Goal: Information Seeking & Learning: Understand process/instructions

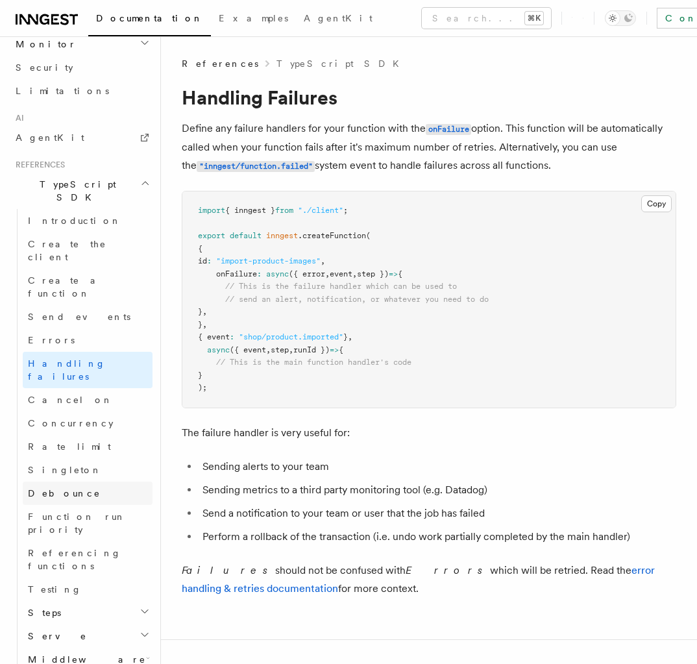
scroll to position [741, 0]
click at [110, 599] on h2 "Steps" at bounding box center [88, 610] width 130 height 23
click at [112, 599] on h2 "Steps" at bounding box center [88, 610] width 130 height 23
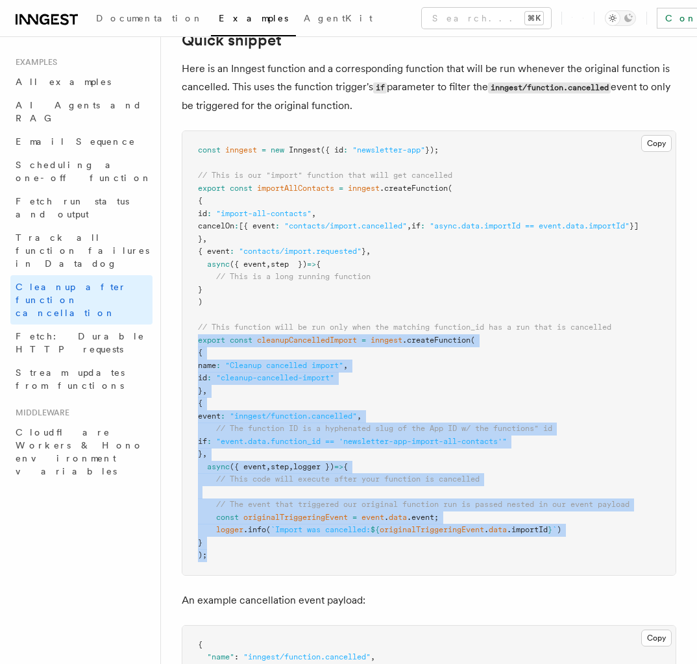
drag, startPoint x: 197, startPoint y: 341, endPoint x: 282, endPoint y: 564, distance: 237.8
click at [268, 565] on pre "const inngest = new Inngest ({ id : "newsletter-app" }); // This is our "import…" at bounding box center [428, 353] width 493 height 444
copy code "export const cleanupCancelledImport = inngest .createFunction ( { name : "Clean…"
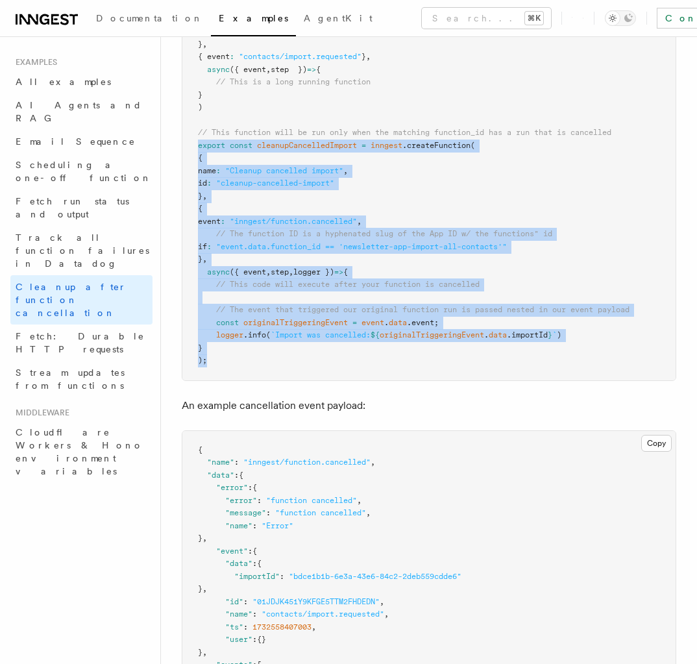
scroll to position [416, 0]
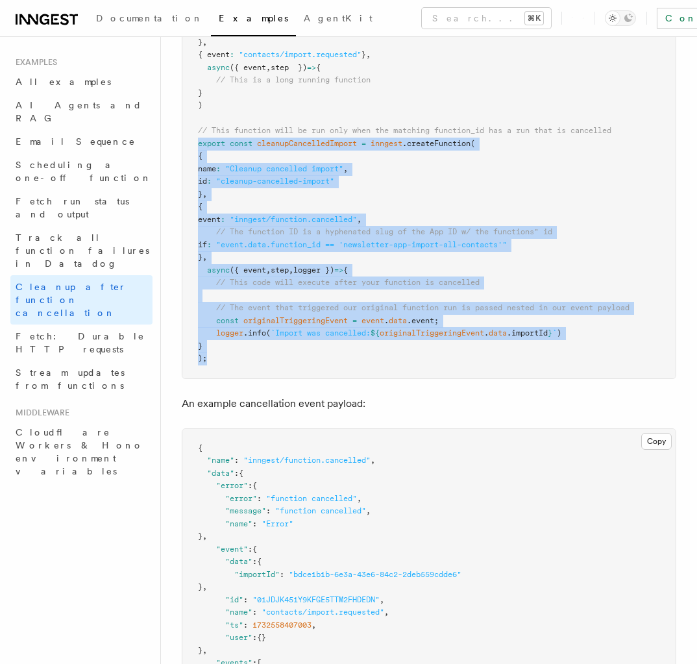
copy code "export const cleanupCancelledImport = inngest .createFunction ( { name : "Clean…"
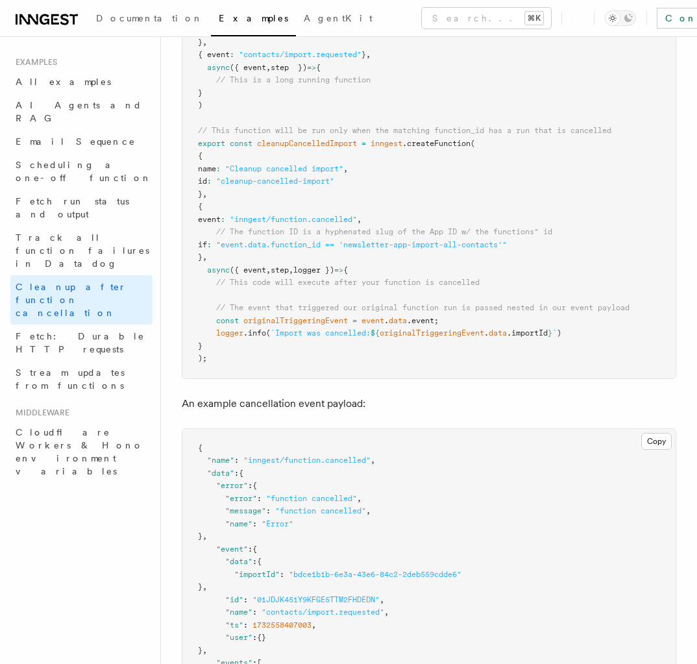
click at [344, 201] on pre "const inngest = new Inngest ({ id : "newsletter-app" }); // This is our "import…" at bounding box center [428, 156] width 493 height 444
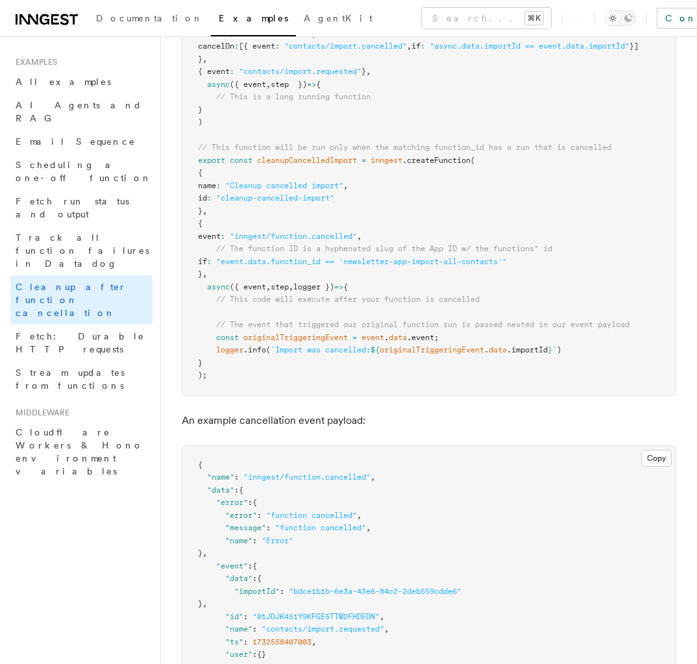
click at [356, 3] on div "Documentation Examples AgentKit Search... ⌘K Contact sales Sign Up" at bounding box center [348, 18] width 697 height 36
click at [422, 14] on button "Search... ⌘K" at bounding box center [486, 18] width 129 height 21
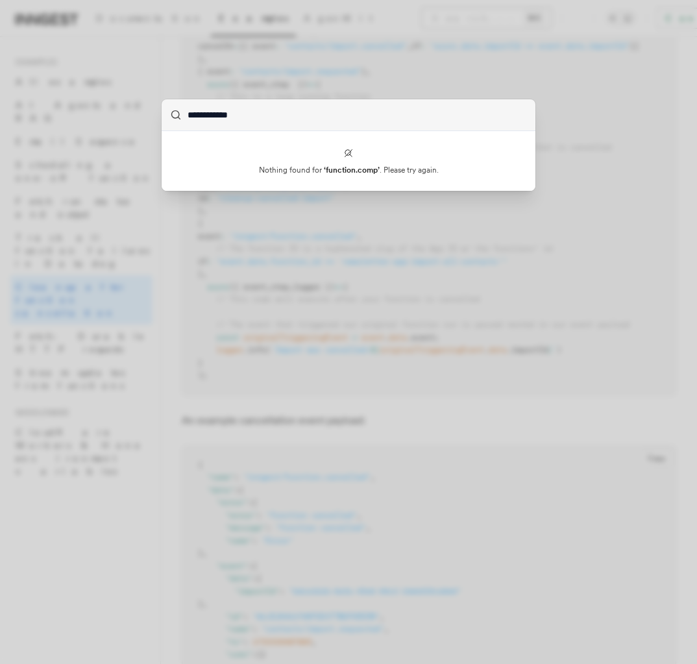
type input "**********"
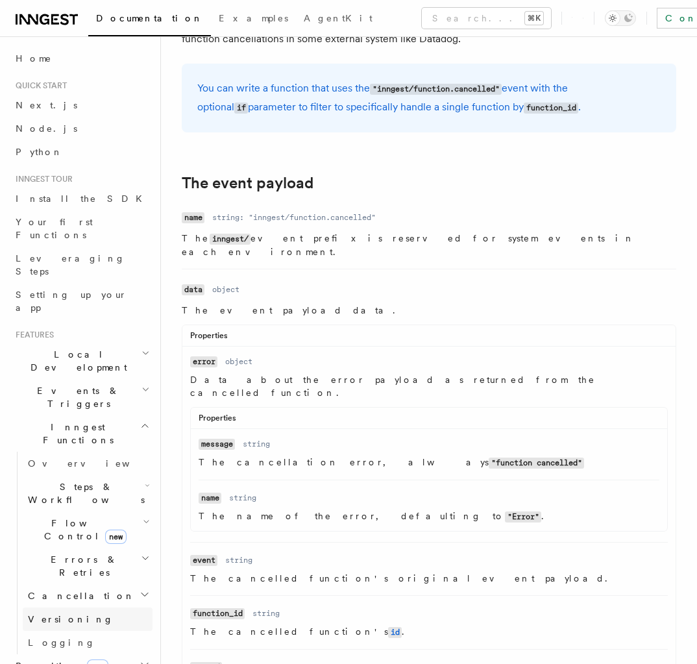
scroll to position [421, 0]
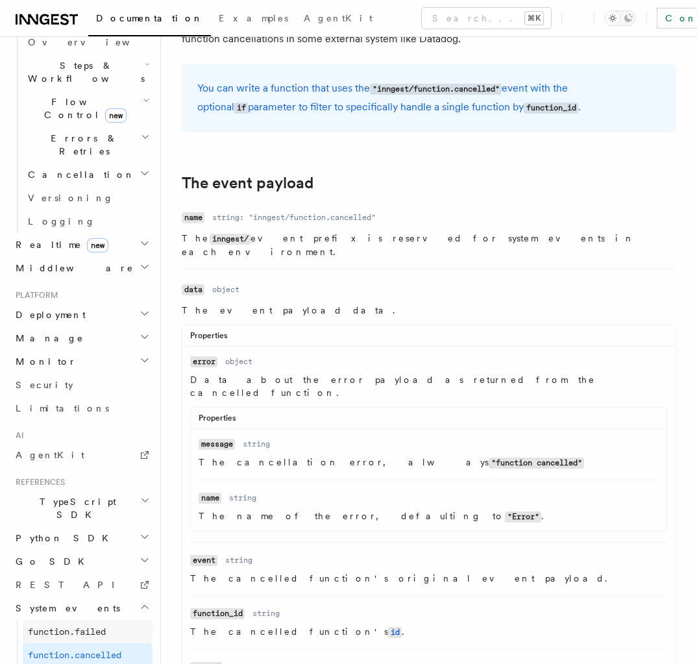
click at [104, 626] on span "function.failed" at bounding box center [67, 631] width 78 height 10
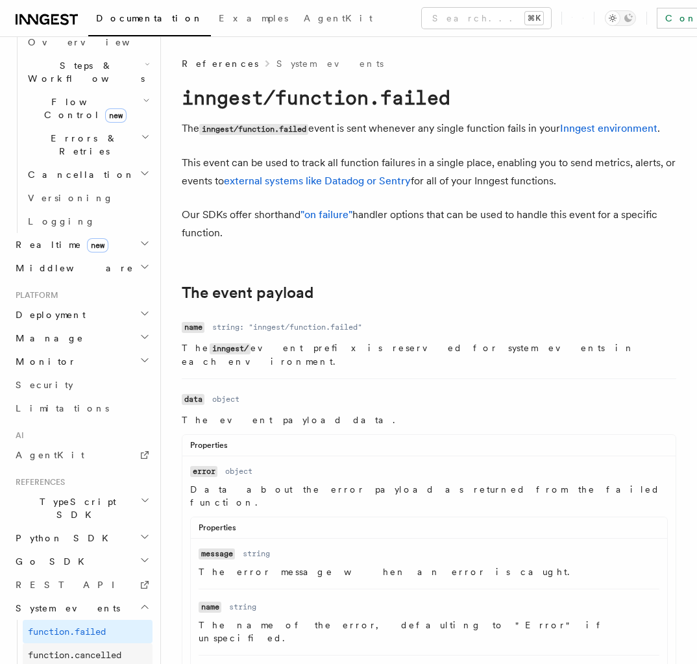
click at [108, 650] on span "function.cancelled" at bounding box center [74, 655] width 93 height 10
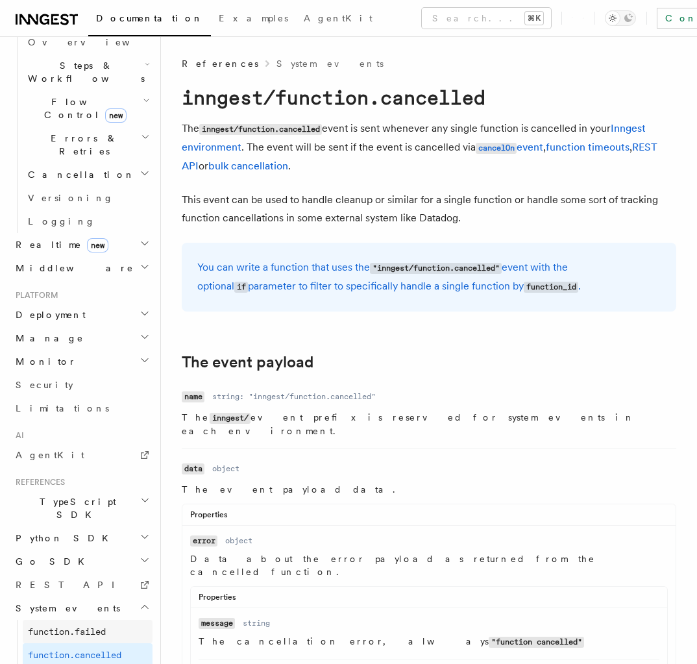
click at [86, 620] on link "function.failed" at bounding box center [88, 631] width 130 height 23
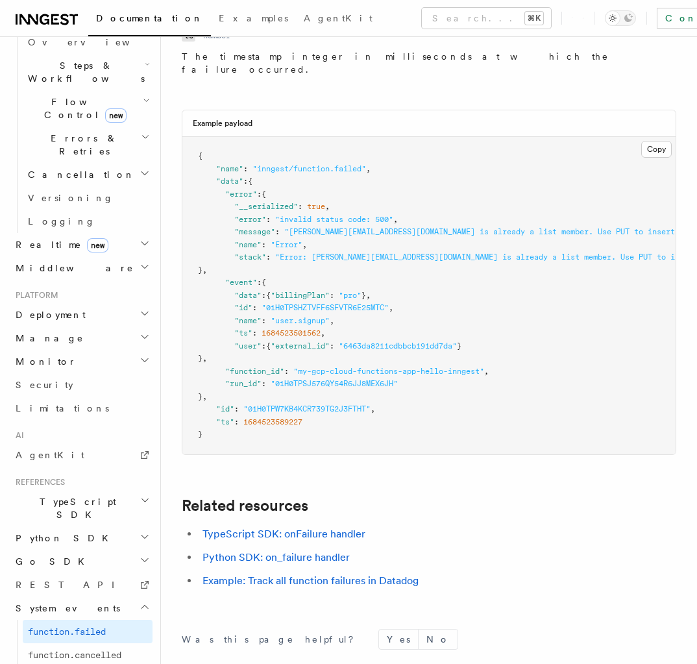
scroll to position [1000, 0]
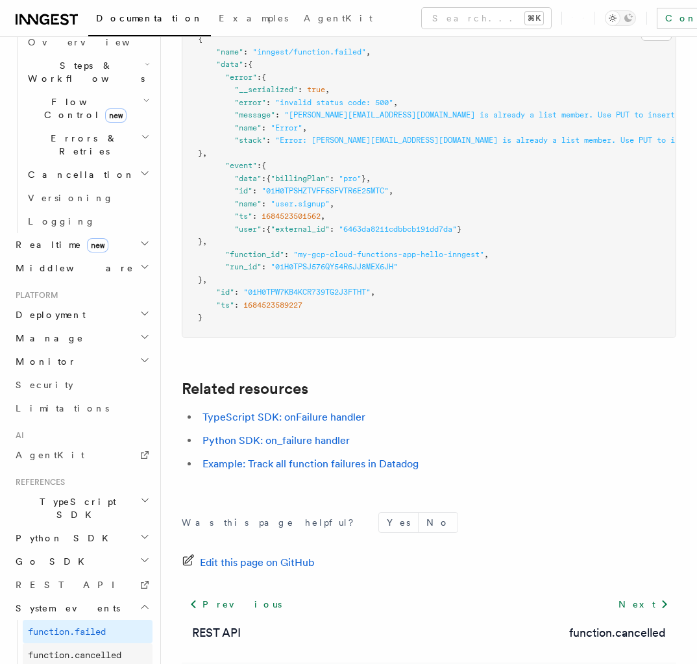
click at [121, 649] on span "function.cancelled" at bounding box center [74, 655] width 93 height 13
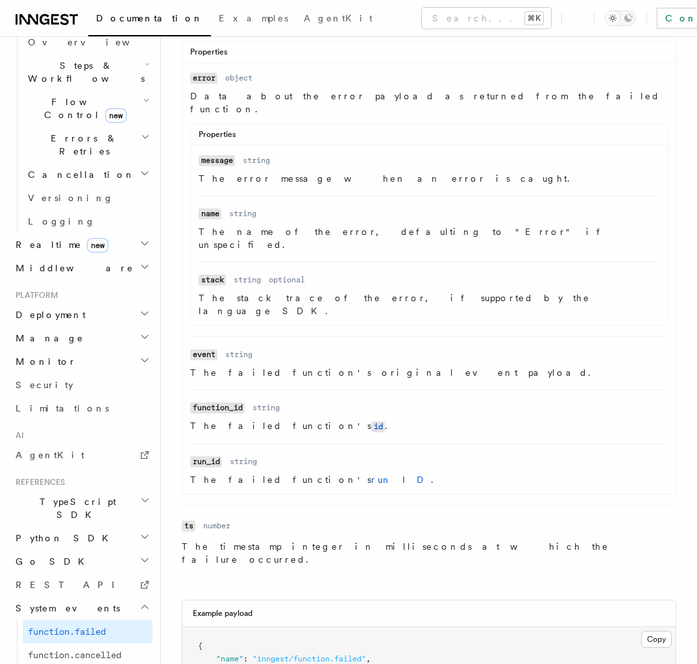
scroll to position [378, 0]
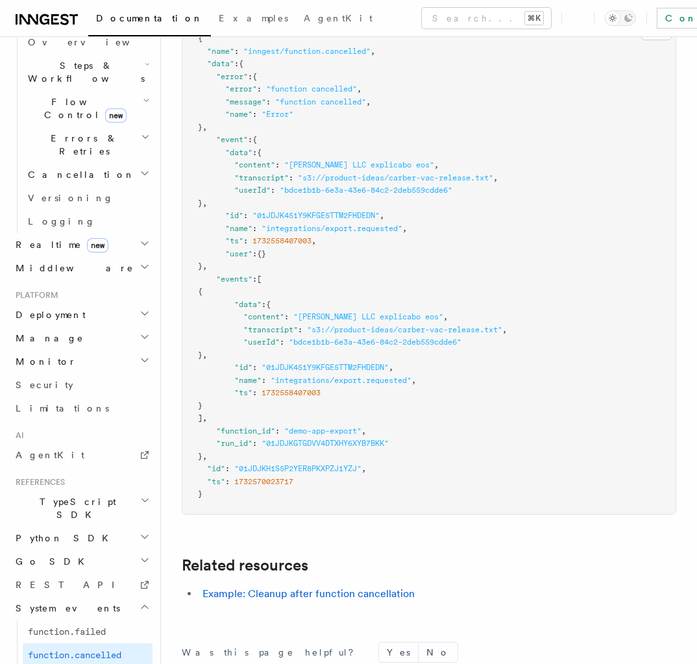
scroll to position [994, 0]
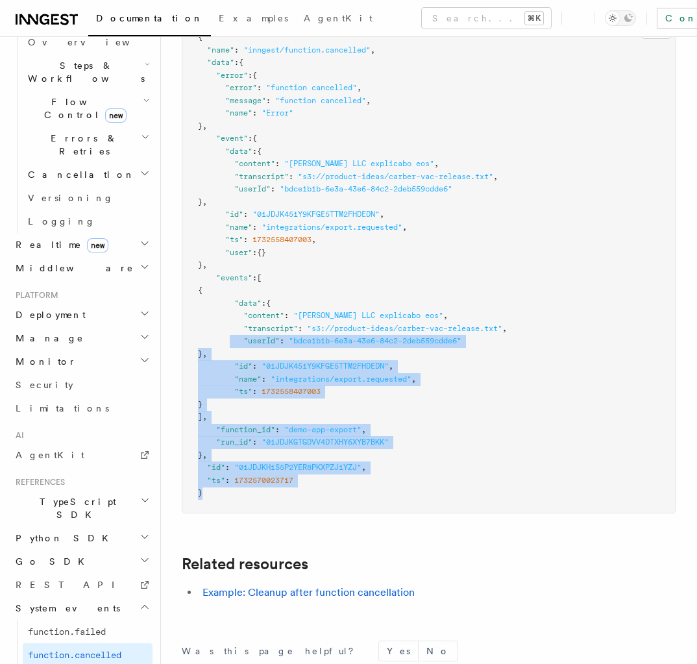
drag, startPoint x: 250, startPoint y: 421, endPoint x: 231, endPoint y: 295, distance: 127.3
click at [231, 295] on pre "{ "name" : "inngest/function.cancelled" , "data" : { "error" : { "error" : "fun…" at bounding box center [428, 265] width 493 height 495
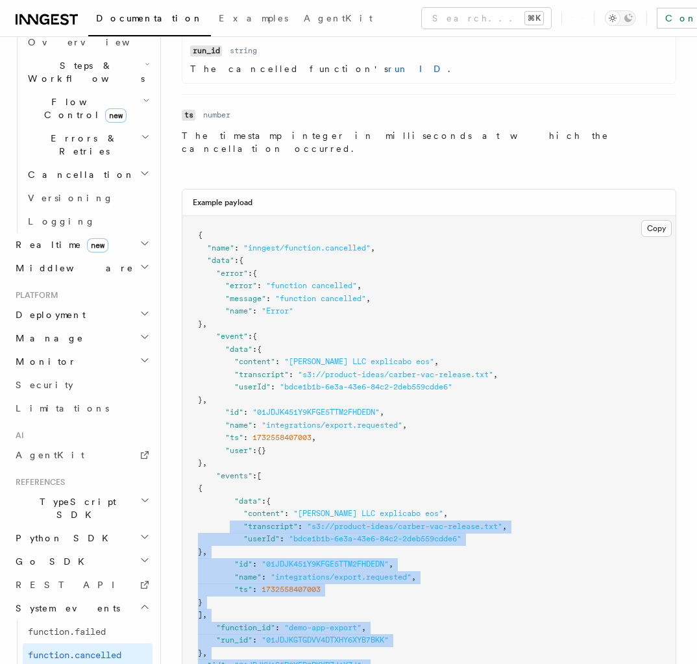
scroll to position [910, 0]
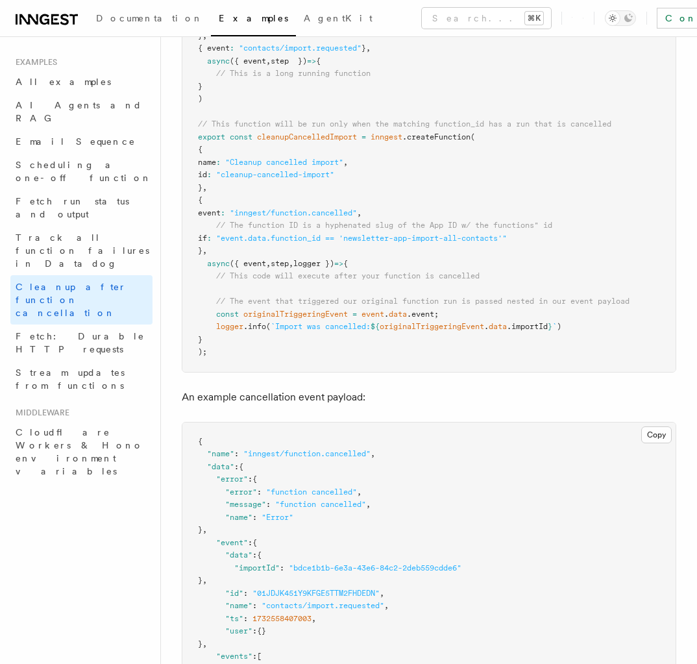
scroll to position [420, 0]
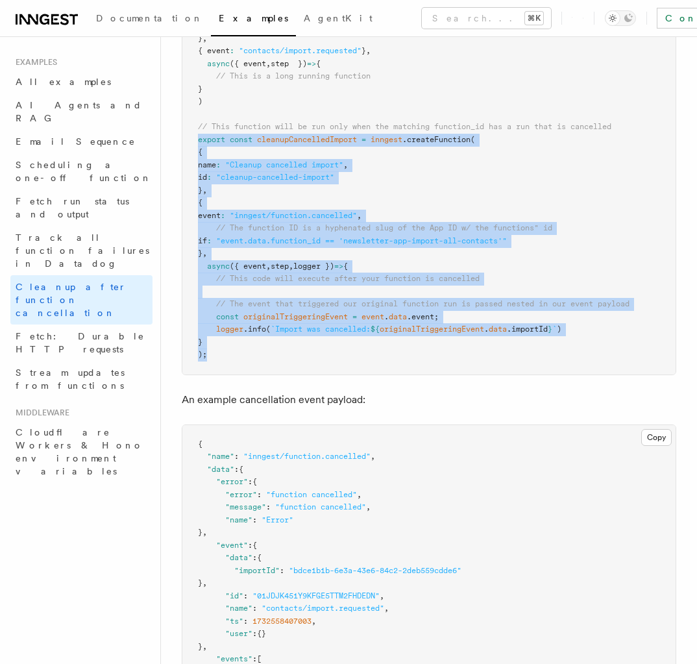
drag, startPoint x: 197, startPoint y: 280, endPoint x: 190, endPoint y: 138, distance: 141.7
click at [190, 138] on pre "const inngest = new Inngest ({ id : "newsletter-app" }); // This is our "import…" at bounding box center [428, 153] width 493 height 444
copy code "export const cleanupCancelledImport = inngest .createFunction ( { name : "Clean…"
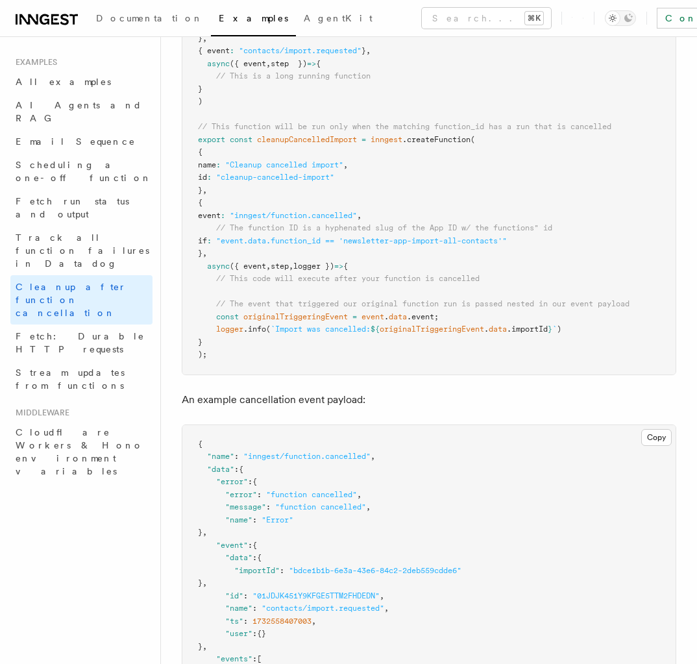
click at [254, 395] on p "An example cancellation event payload:" at bounding box center [429, 400] width 495 height 18
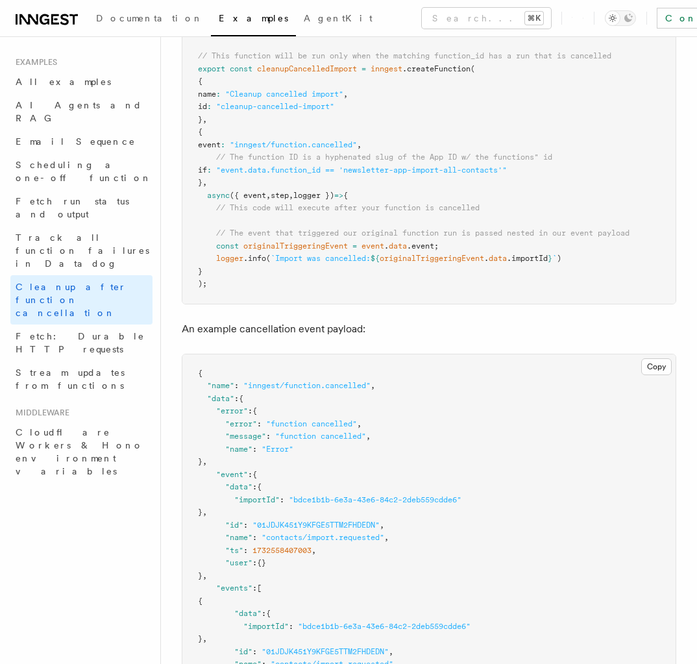
scroll to position [494, 0]
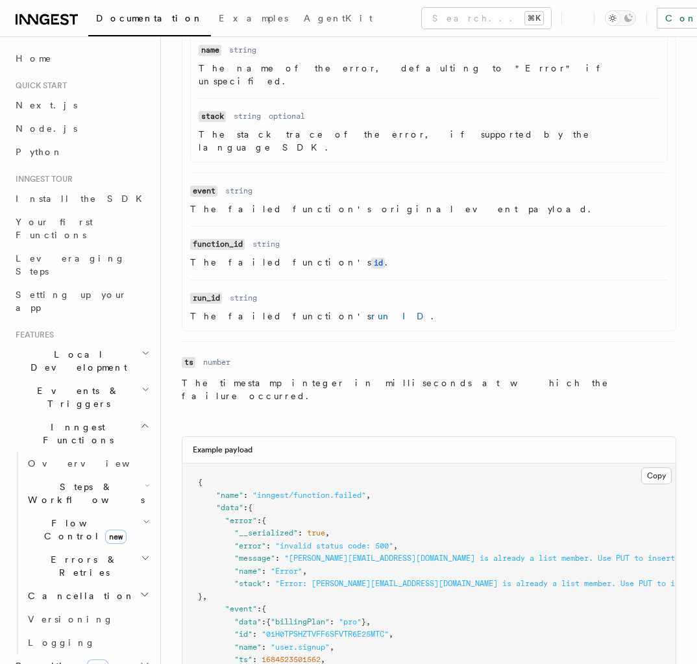
scroll to position [1000, 0]
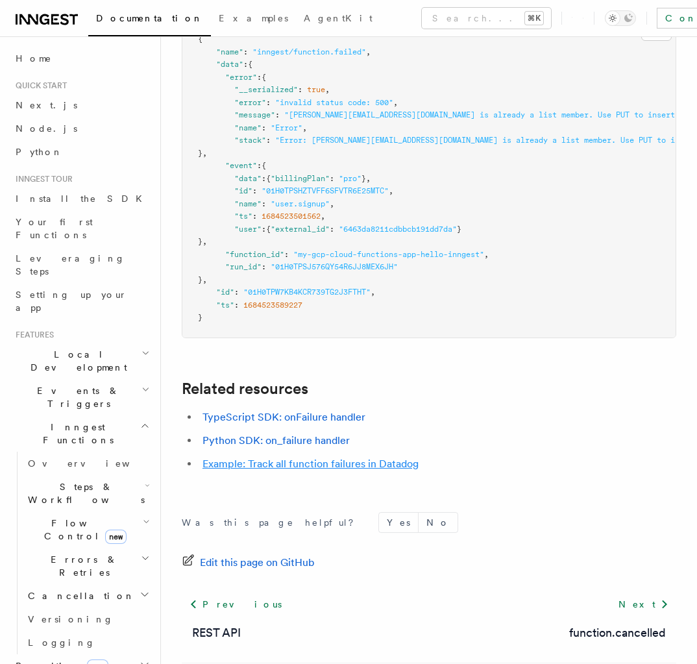
click at [313, 458] on link "Example: Track all function failures in Datadog" at bounding box center [311, 464] width 216 height 12
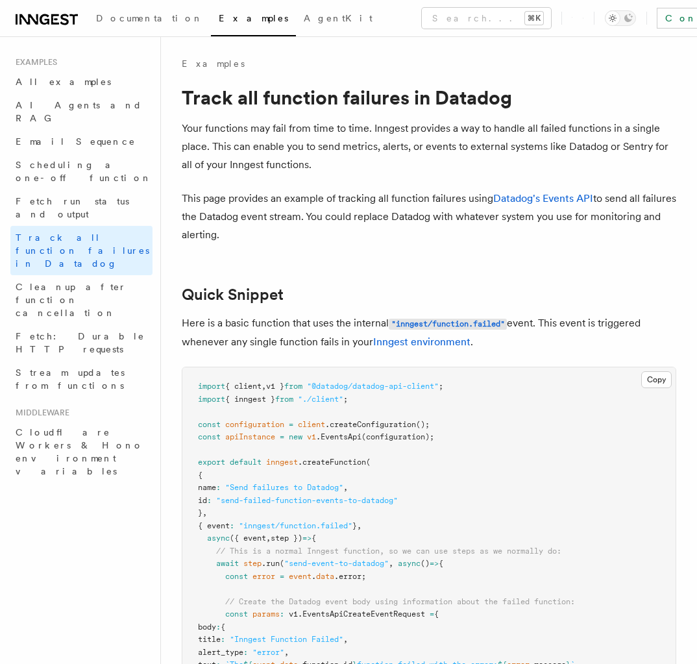
click at [422, 22] on button "Search... ⌘K" at bounding box center [486, 18] width 129 height 21
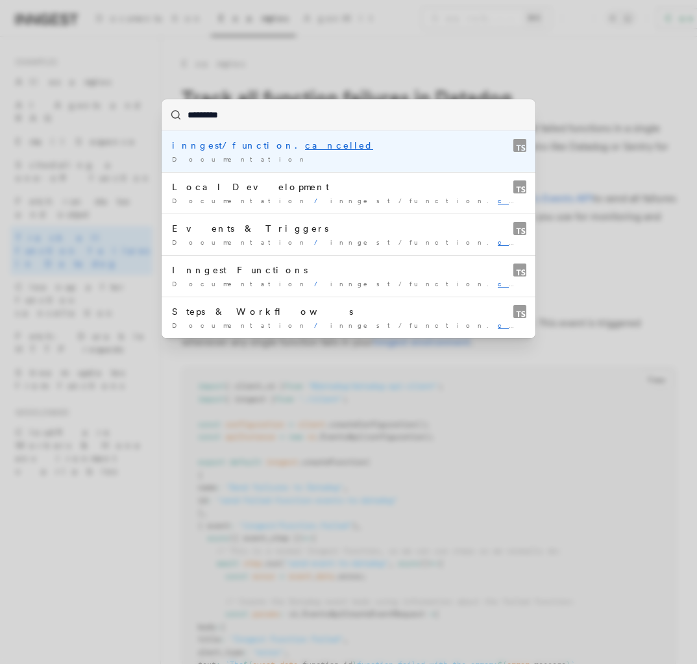
click at [330, 153] on li "inngest/function. cancelled Documentation /" at bounding box center [349, 151] width 374 height 41
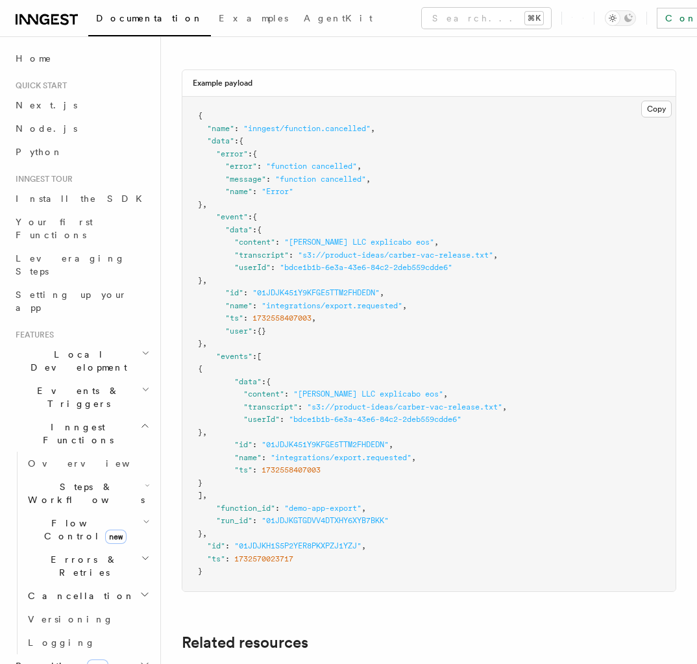
scroll to position [941, 0]
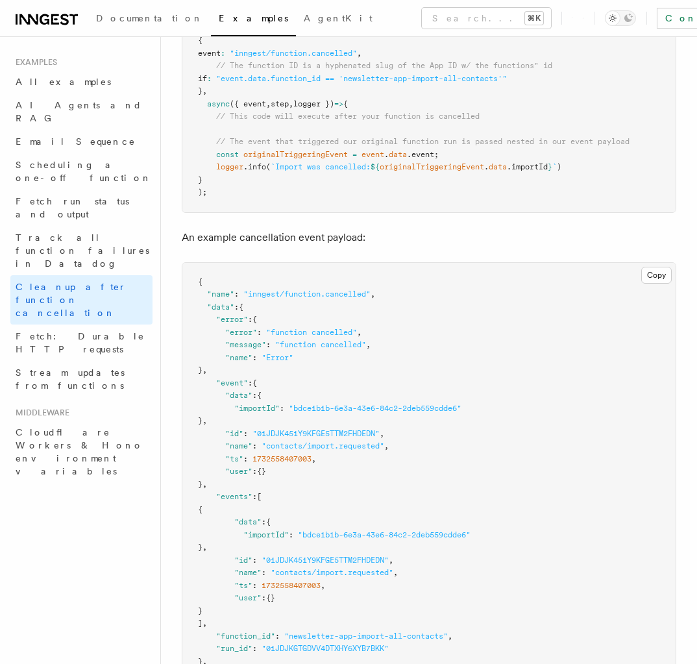
scroll to position [580, 0]
